Goal: Task Accomplishment & Management: Use online tool/utility

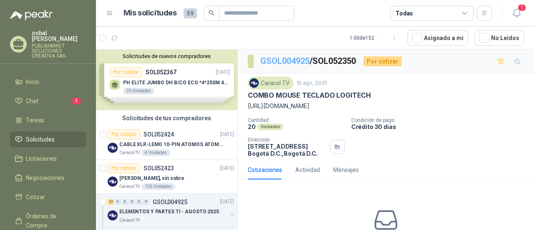
click at [285, 58] on link "GSOL004925" at bounding box center [284, 61] width 49 height 10
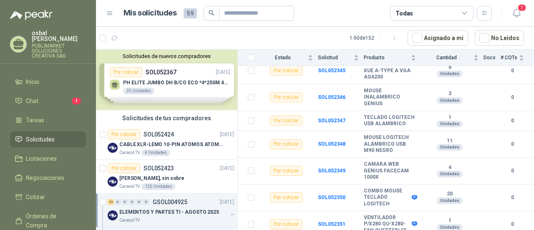
scroll to position [228, 0]
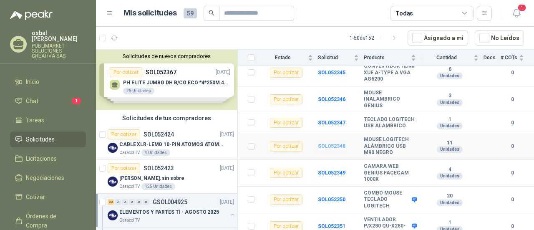
click at [330, 149] on b "SOL052348" at bounding box center [332, 146] width 28 height 6
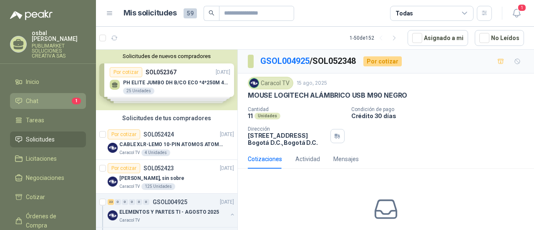
click at [54, 96] on li "Chat 1" at bounding box center [48, 100] width 66 height 9
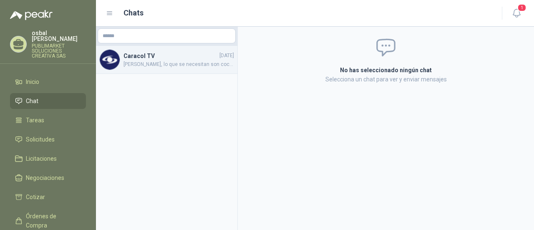
click at [164, 63] on span "[PERSON_NAME], lo que se necesitan son cocas, para jugar" at bounding box center [178, 64] width 110 height 8
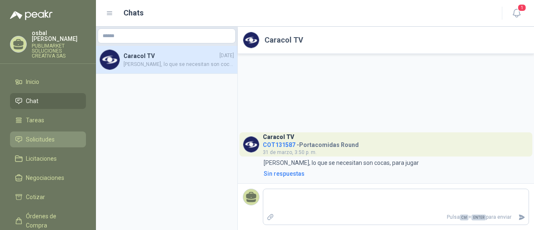
click at [50, 135] on span "Solicitudes" at bounding box center [40, 139] width 29 height 9
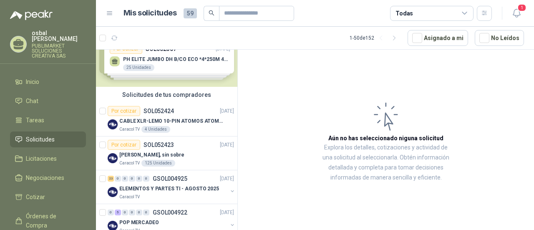
scroll to position [23, 0]
click at [155, 196] on div "Caracol TV" at bounding box center [173, 197] width 108 height 7
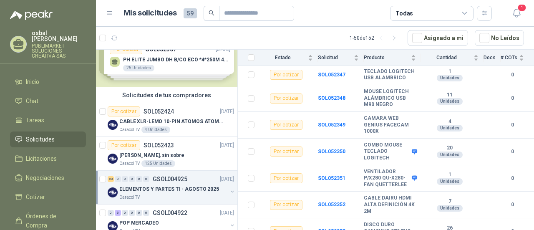
scroll to position [279, 0]
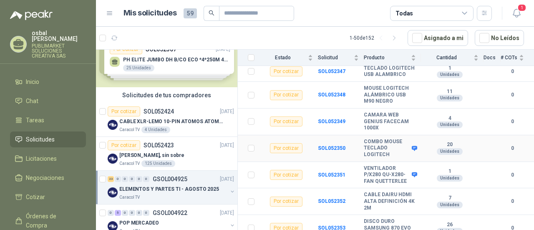
click at [332, 155] on td "SOL052350" at bounding box center [341, 148] width 46 height 27
click at [331, 151] on b "SOL052350" at bounding box center [332, 148] width 28 height 6
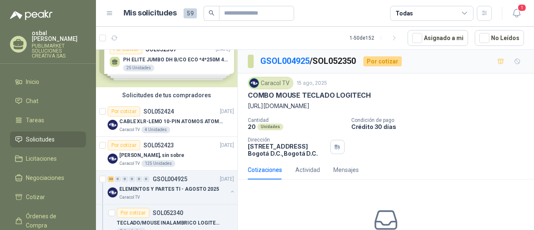
drag, startPoint x: 248, startPoint y: 104, endPoint x: 324, endPoint y: 103, distance: 75.9
click at [324, 103] on p "[URL][DOMAIN_NAME]" at bounding box center [386, 105] width 276 height 9
copy p "[URL][DOMAIN_NAME]"
